Goal: Transaction & Acquisition: Purchase product/service

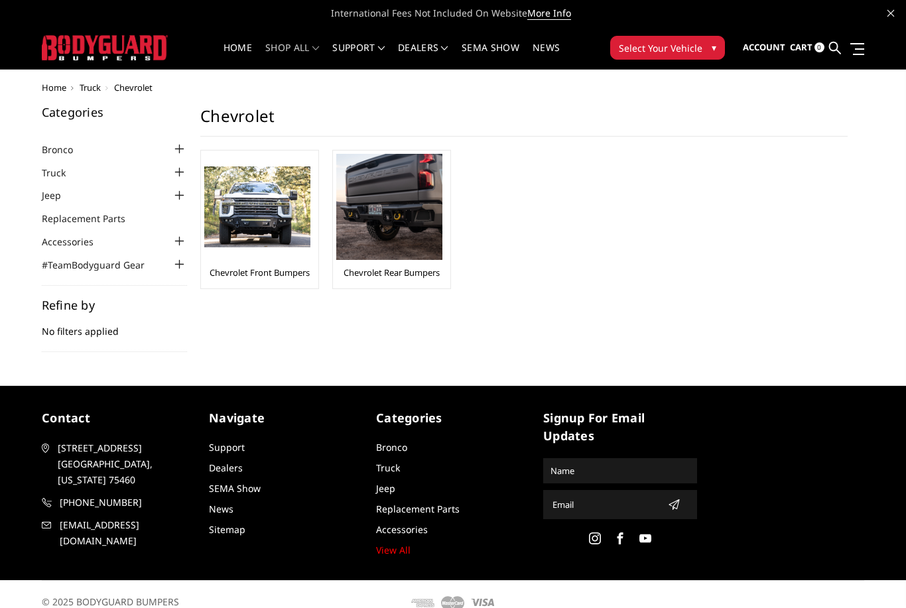
click at [267, 227] on img at bounding box center [257, 207] width 106 height 82
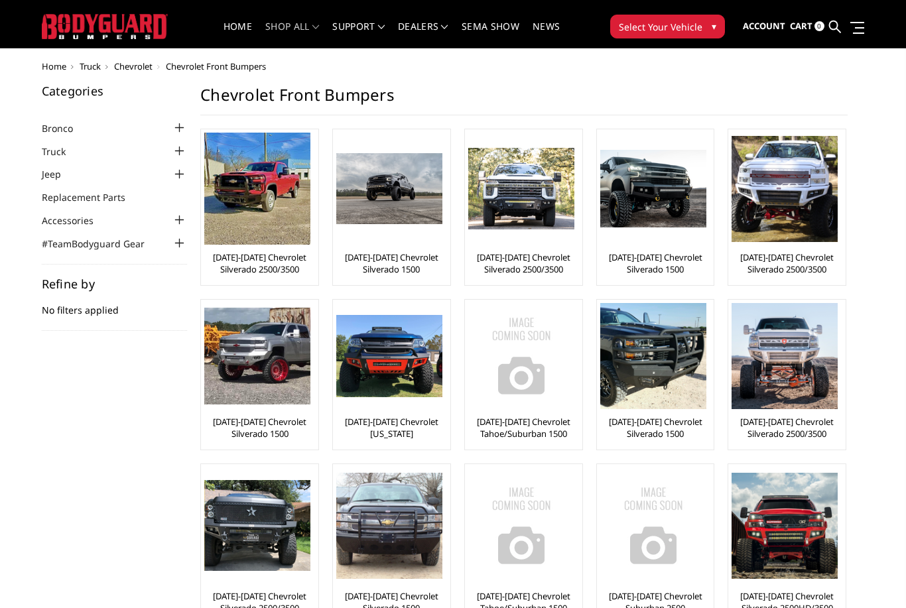
scroll to position [21, 0]
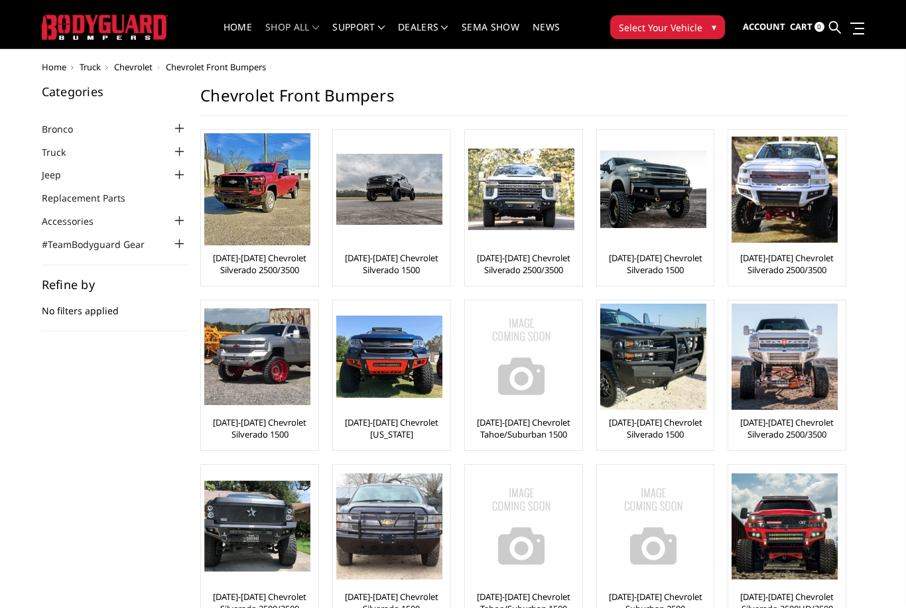
click at [800, 210] on img at bounding box center [784, 190] width 106 height 106
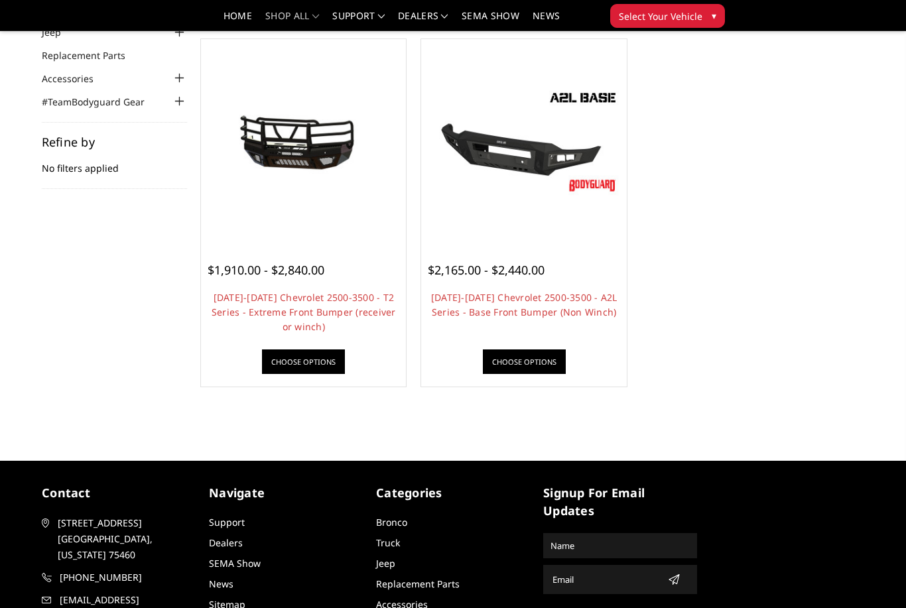
scroll to position [123, 0]
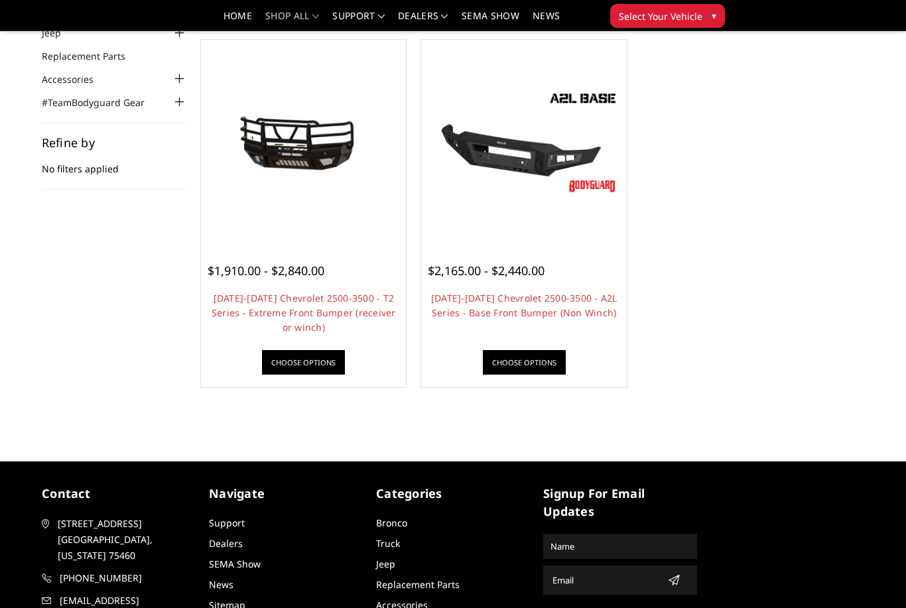
click at [523, 361] on link "Choose Options" at bounding box center [524, 362] width 83 height 25
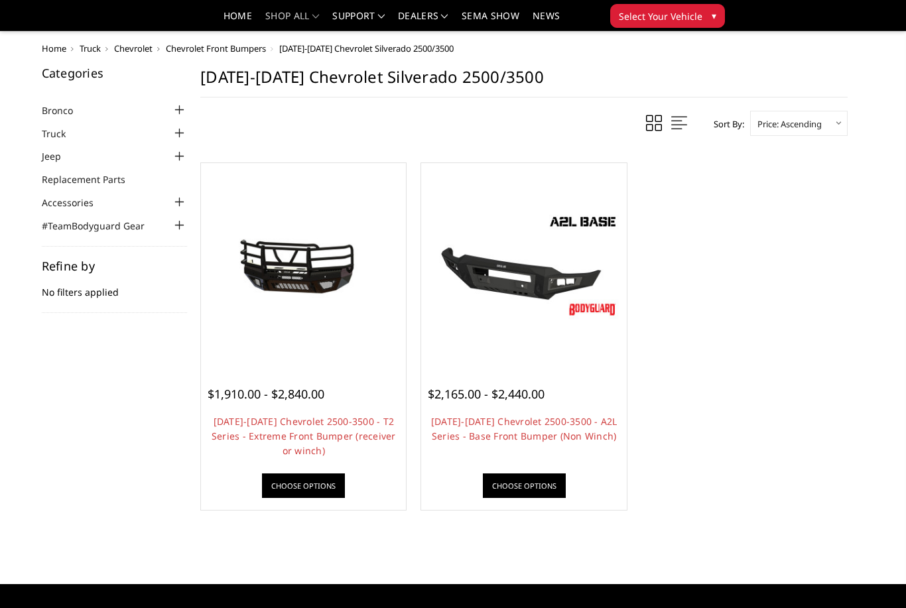
scroll to position [166, 0]
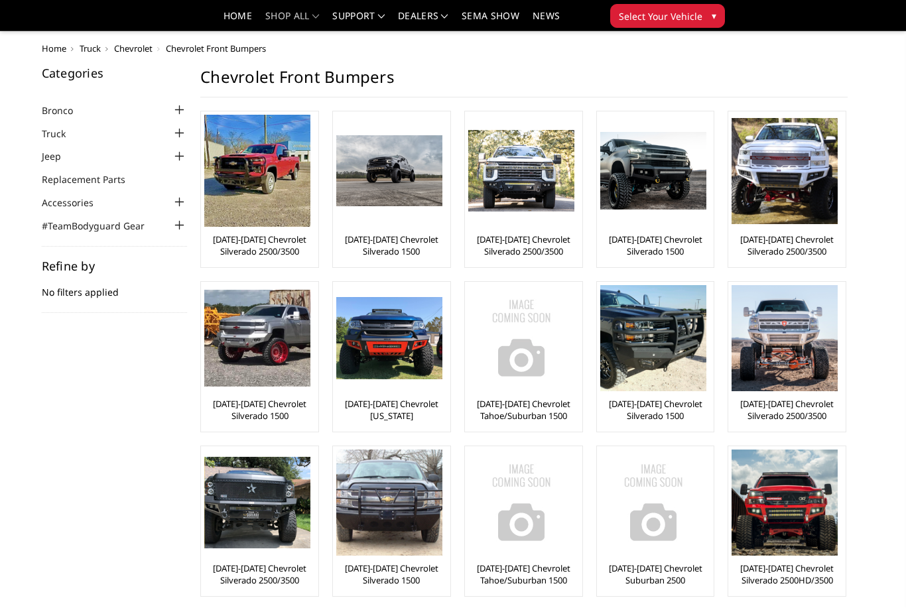
scroll to position [63, 0]
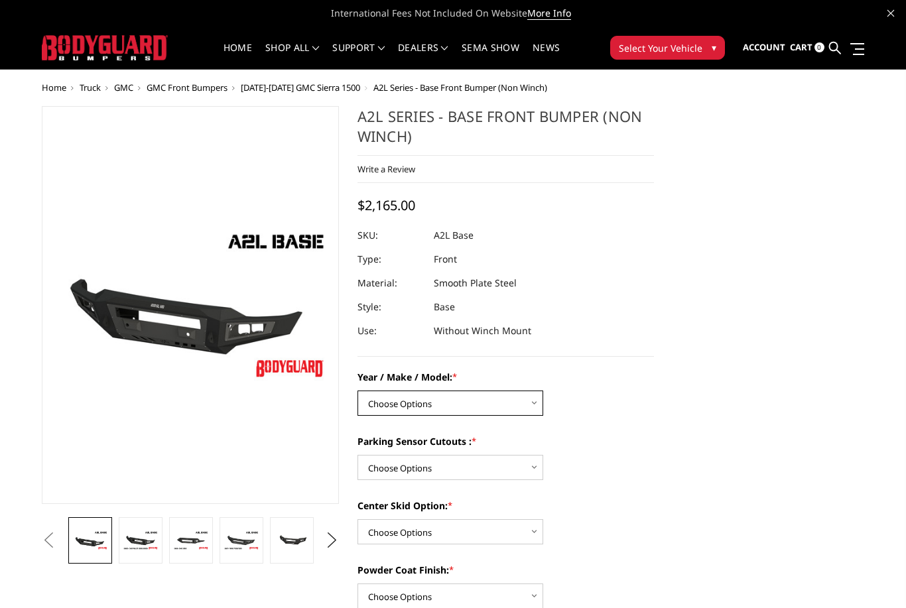
click at [399, 414] on select "Choose Options Chevrolet 15-19 2500 / 3500 Chevrolet 19-21 1500 Chevrolet 15-20…" at bounding box center [450, 403] width 186 height 25
select select "4289"
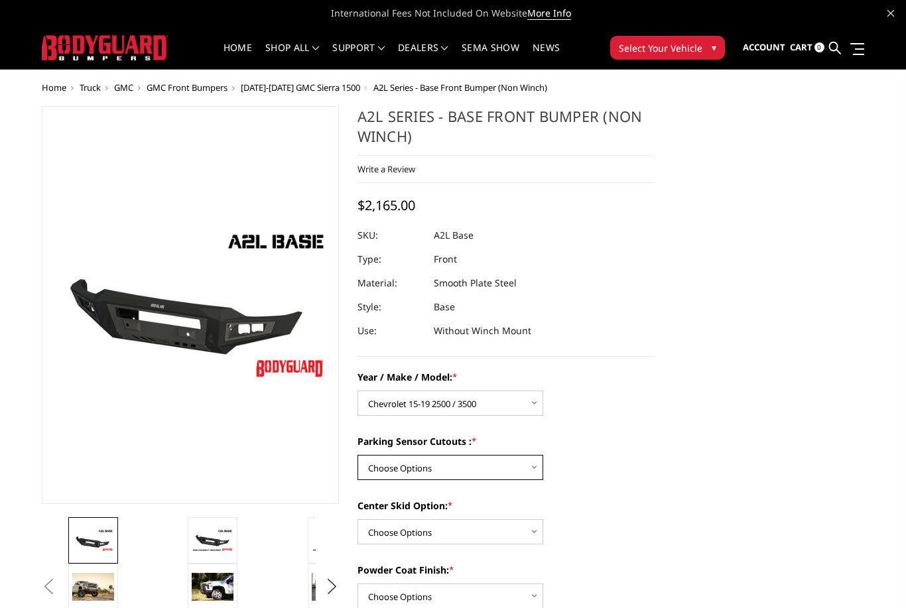
click at [397, 469] on select "Choose Options Yes - I have front parking sensors No - I do NOT have parking se…" at bounding box center [450, 467] width 186 height 25
select select "4288"
click at [400, 526] on select "Choose Options Single Light Bar Cutout" at bounding box center [450, 531] width 186 height 25
